Goal: Find specific page/section: Find specific page/section

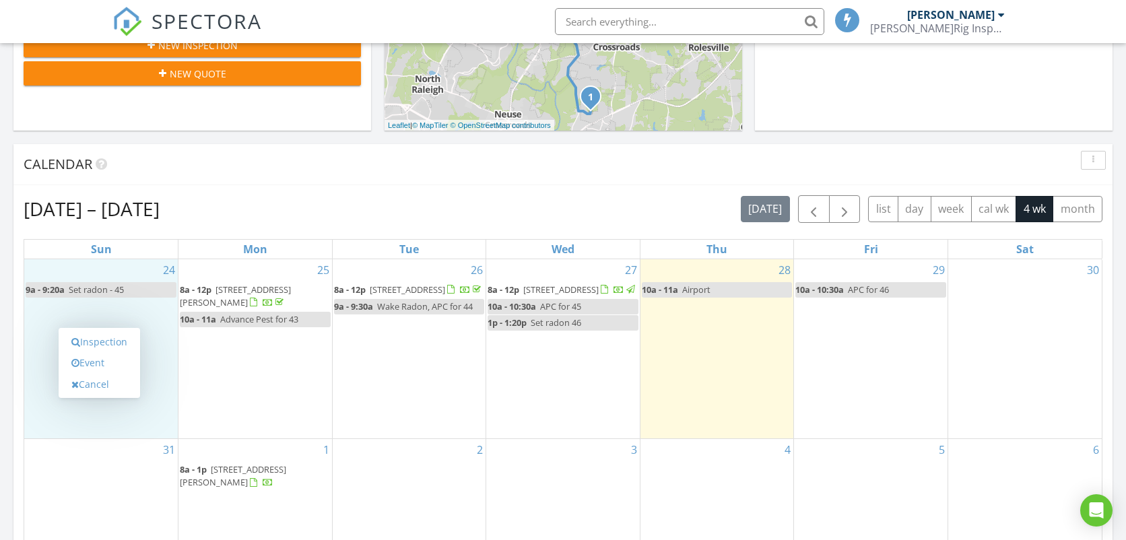
scroll to position [1249, 1149]
click at [555, 290] on span "8204 Yaxley Hall Dr, Raleigh 27616" at bounding box center [560, 290] width 75 height 12
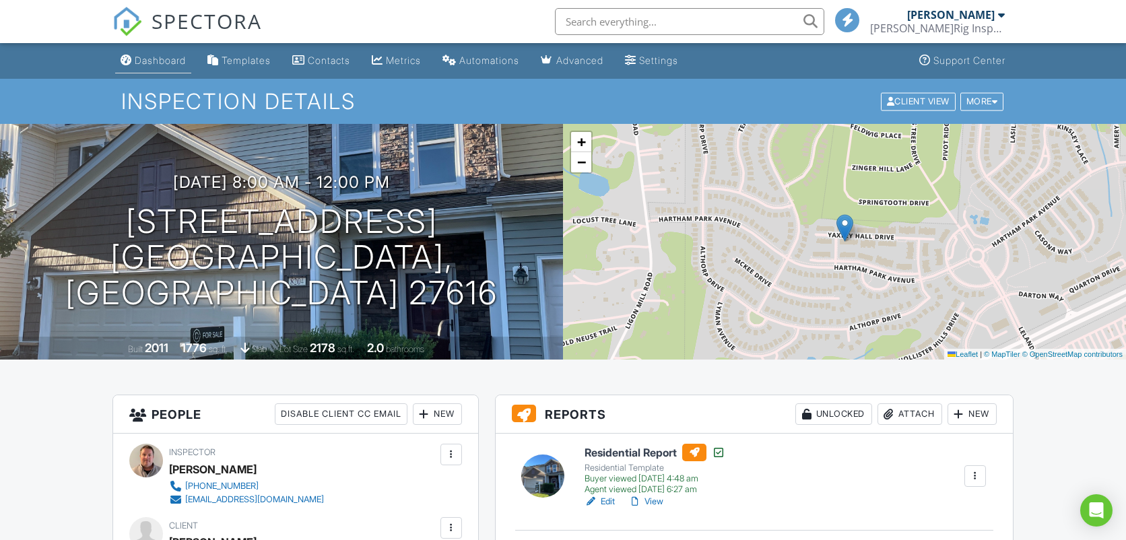
click at [179, 58] on div "Dashboard" at bounding box center [160, 60] width 51 height 11
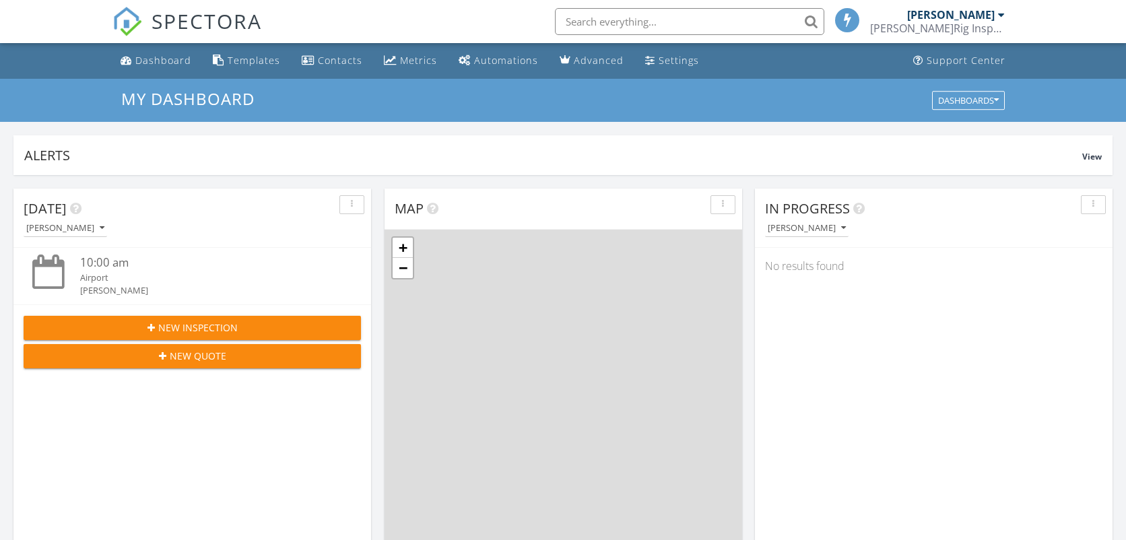
scroll to position [6, 7]
